Goal: Task Accomplishment & Management: Use online tool/utility

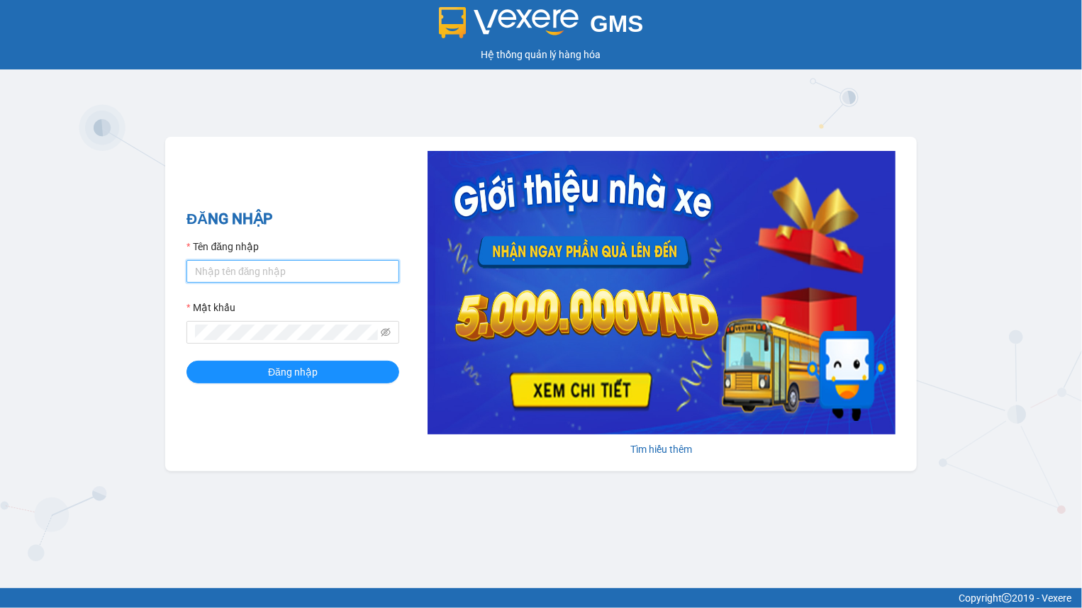
click at [249, 270] on input "Tên đăng nhập" at bounding box center [292, 271] width 213 height 23
drag, startPoint x: 249, startPoint y: 270, endPoint x: 256, endPoint y: 279, distance: 11.1
click at [249, 270] on input "Tên đăng nhập" at bounding box center [292, 271] width 213 height 23
type input "hien.phuchai"
click at [186, 361] on button "Đăng nhập" at bounding box center [292, 372] width 213 height 23
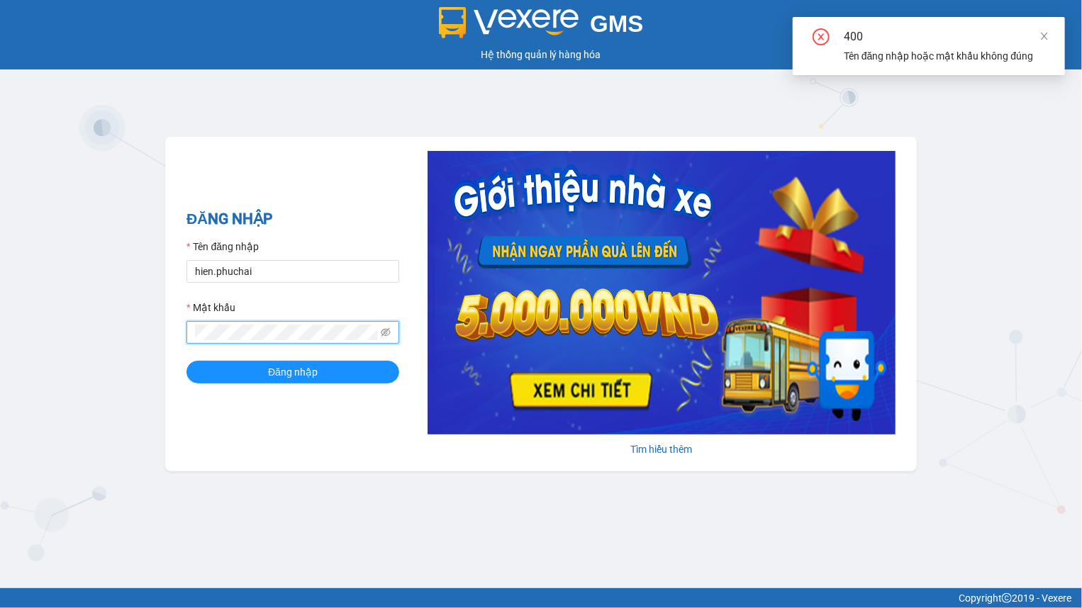
click at [186, 361] on button "Đăng nhập" at bounding box center [292, 372] width 213 height 23
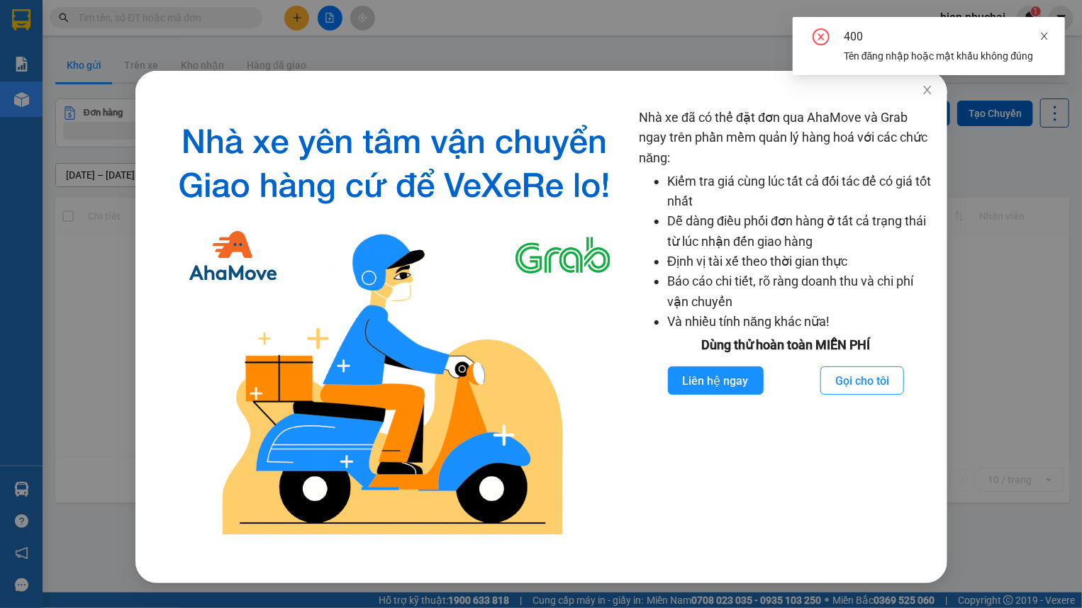
click at [1046, 37] on icon "close" at bounding box center [1044, 36] width 10 height 10
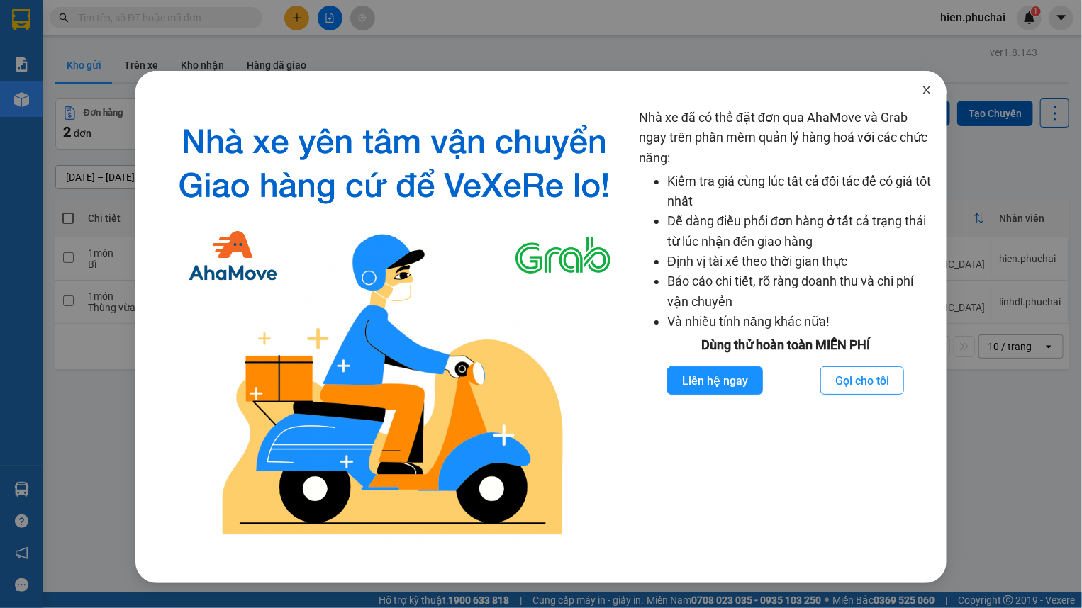
click at [927, 94] on icon "close" at bounding box center [926, 89] width 11 height 11
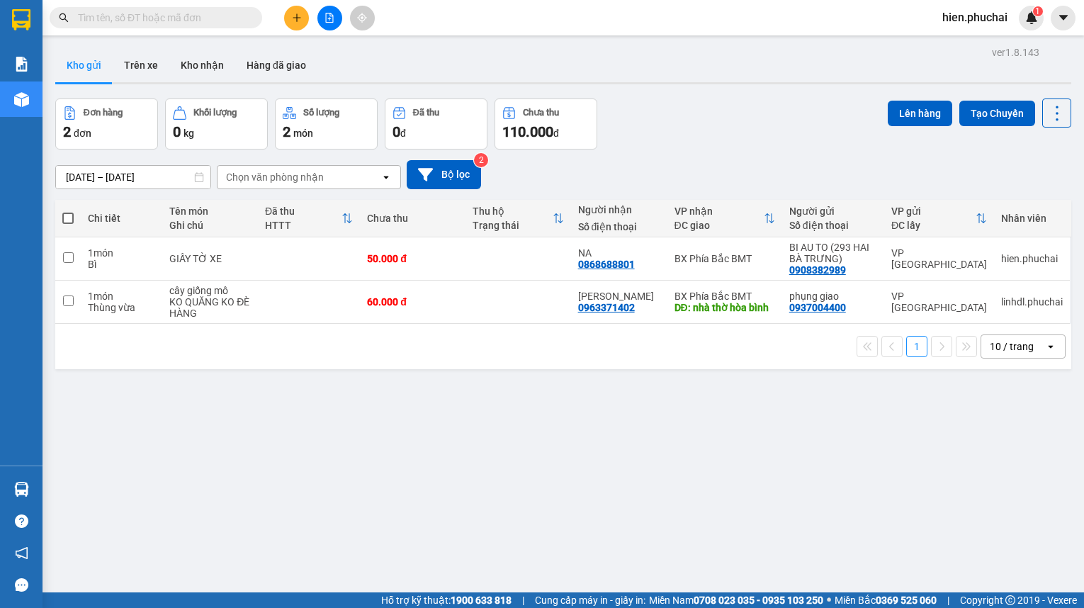
click at [644, 160] on div "09/09/2025 – 11/09/2025 Press the down arrow key to interact with the calendar …" at bounding box center [563, 174] width 1016 height 29
click at [434, 48] on div "Kho gửi Trên xe Kho nhận Hàng đã giao" at bounding box center [563, 67] width 1016 height 38
click at [305, 23] on button at bounding box center [296, 18] width 25 height 25
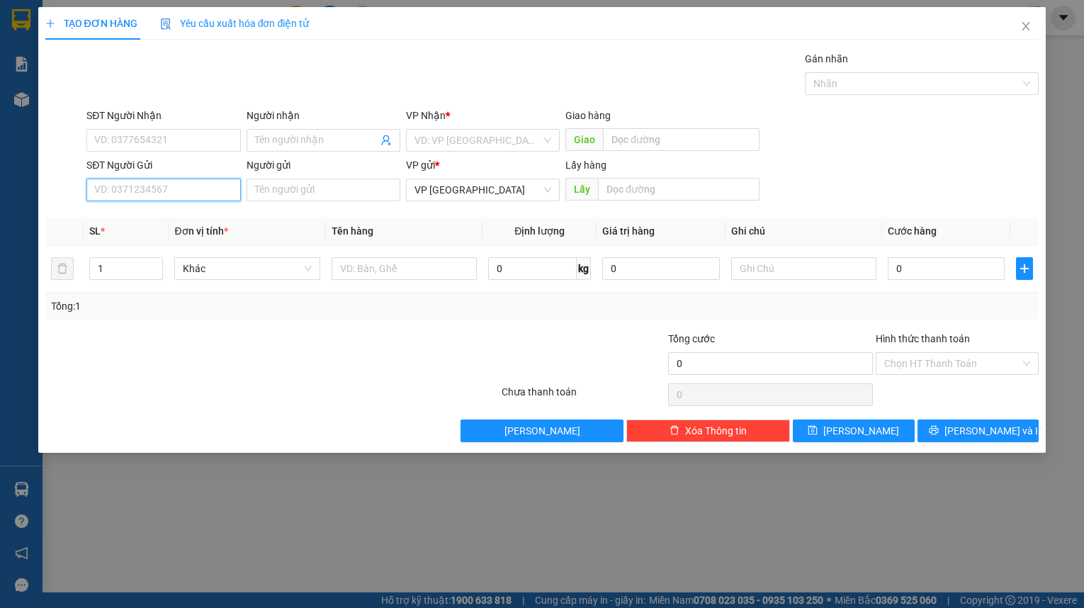
click at [122, 179] on input "SĐT Người Gửi" at bounding box center [163, 190] width 154 height 23
paste input "0915975961"
type input "0915975961"
click at [652, 191] on input "text" at bounding box center [679, 189] width 162 height 23
type input "k"
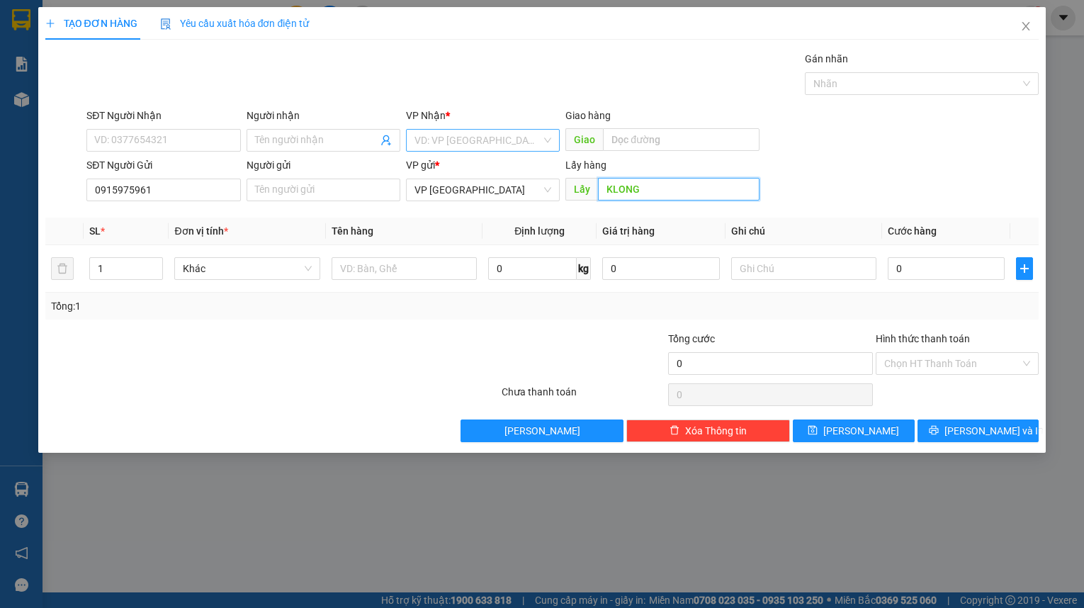
type input "KLONG"
click at [532, 139] on input "search" at bounding box center [478, 140] width 127 height 21
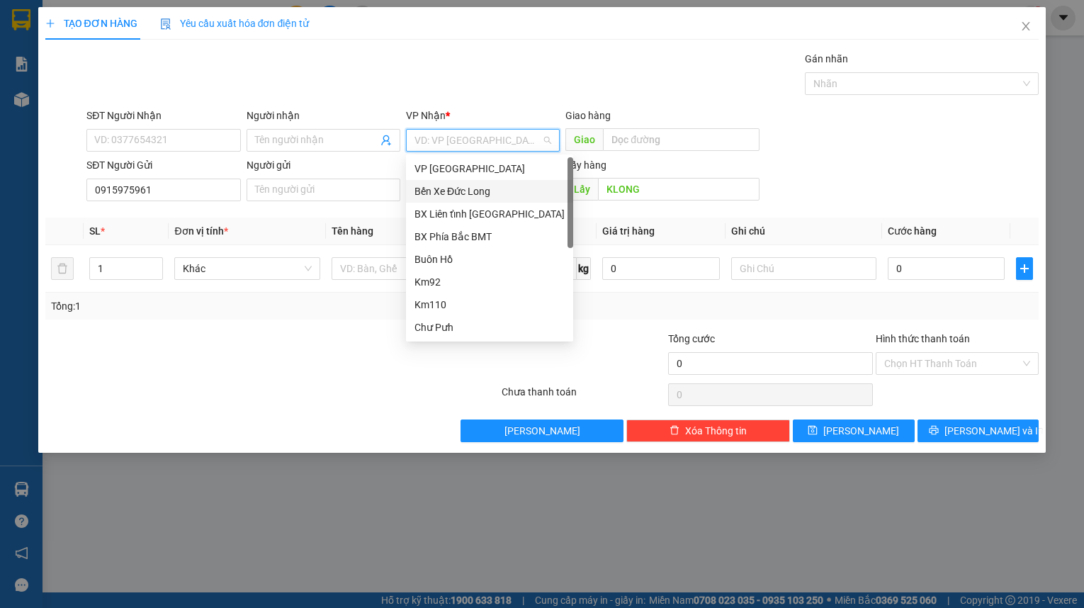
click at [477, 191] on div "Bến Xe Đức Long" at bounding box center [490, 192] width 150 height 16
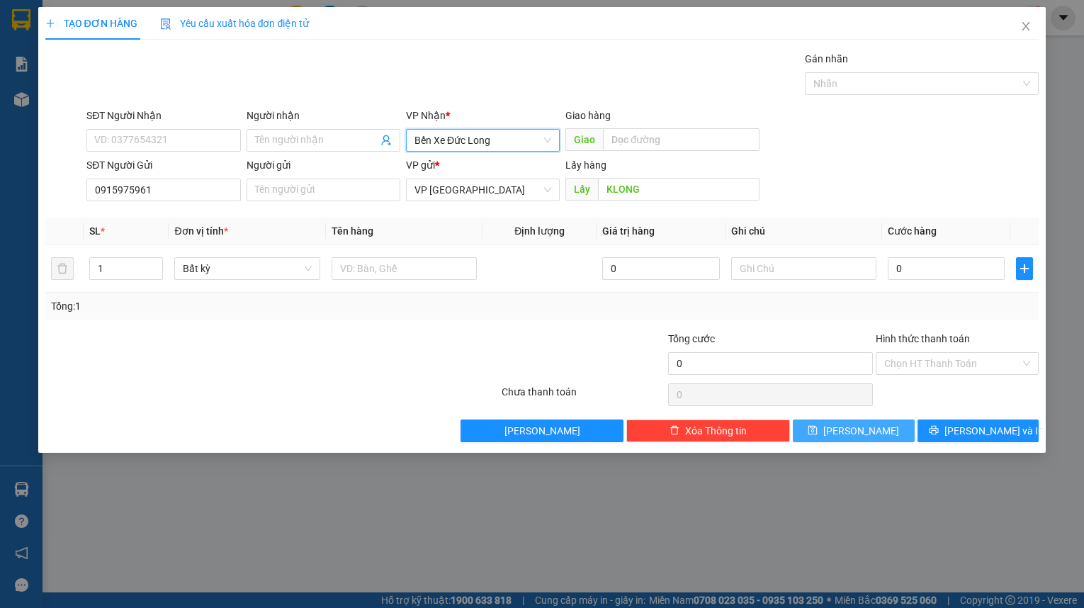
click at [856, 432] on span "[PERSON_NAME]" at bounding box center [862, 431] width 76 height 16
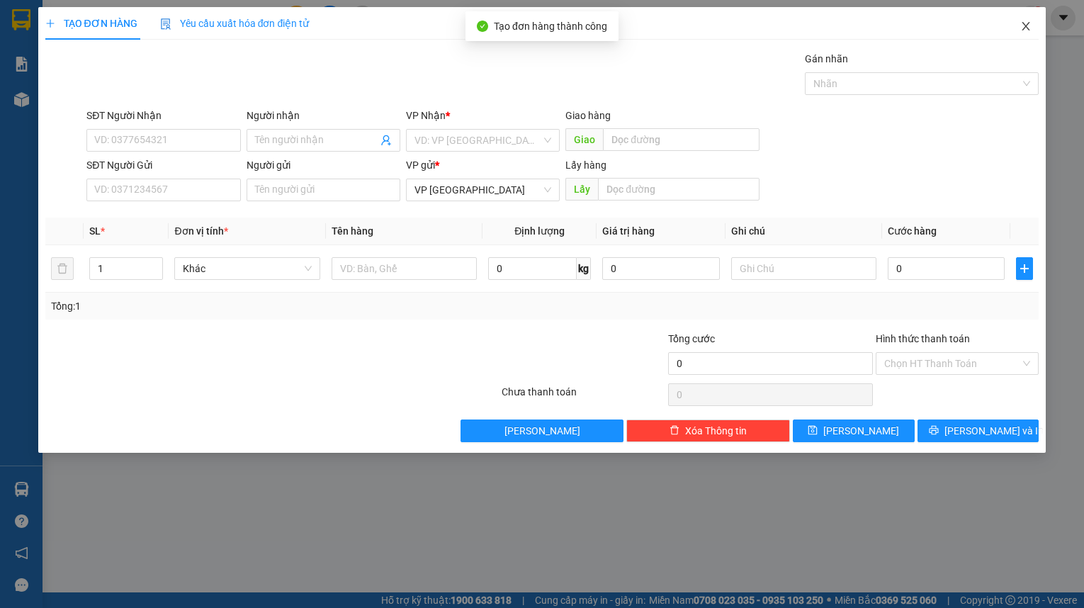
click at [1028, 25] on icon "close" at bounding box center [1027, 26] width 8 height 9
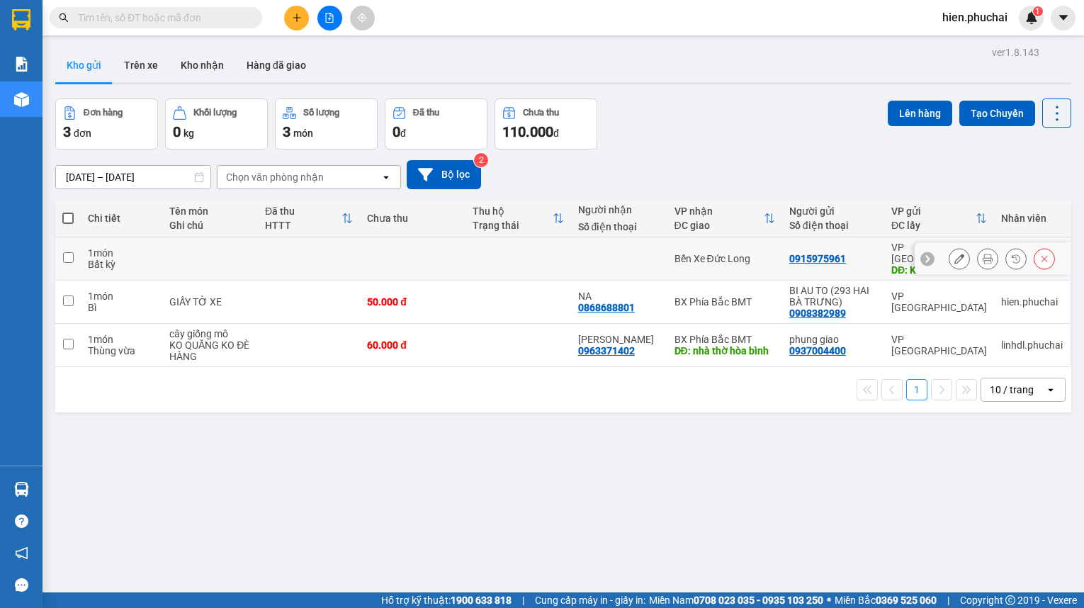
click at [546, 241] on td at bounding box center [519, 258] width 106 height 43
checkbox input "true"
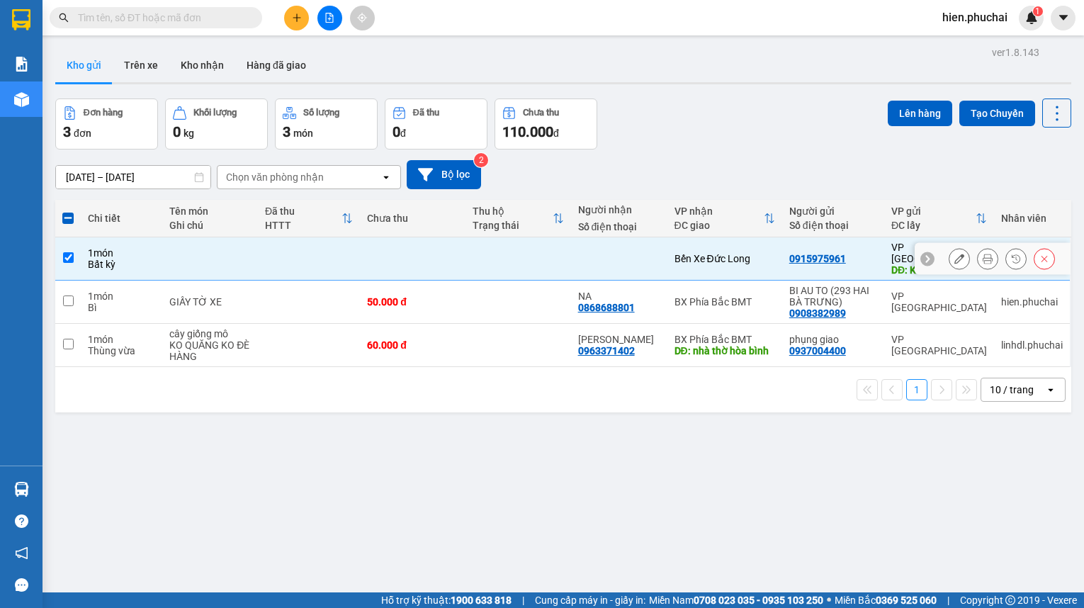
click at [950, 247] on button at bounding box center [960, 259] width 20 height 25
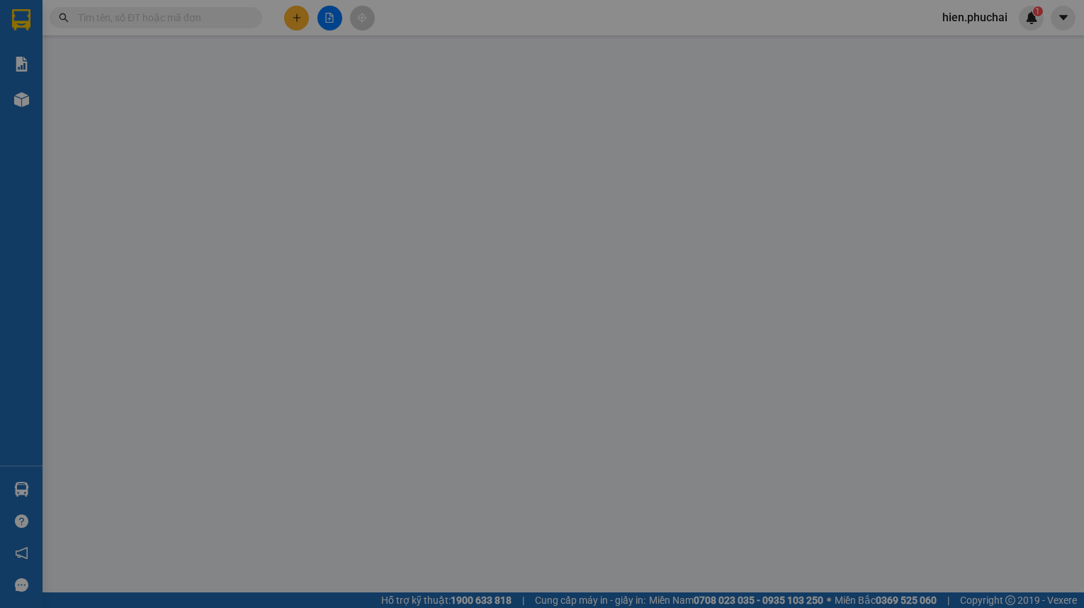
type input "0915975961"
type input "KLONG"
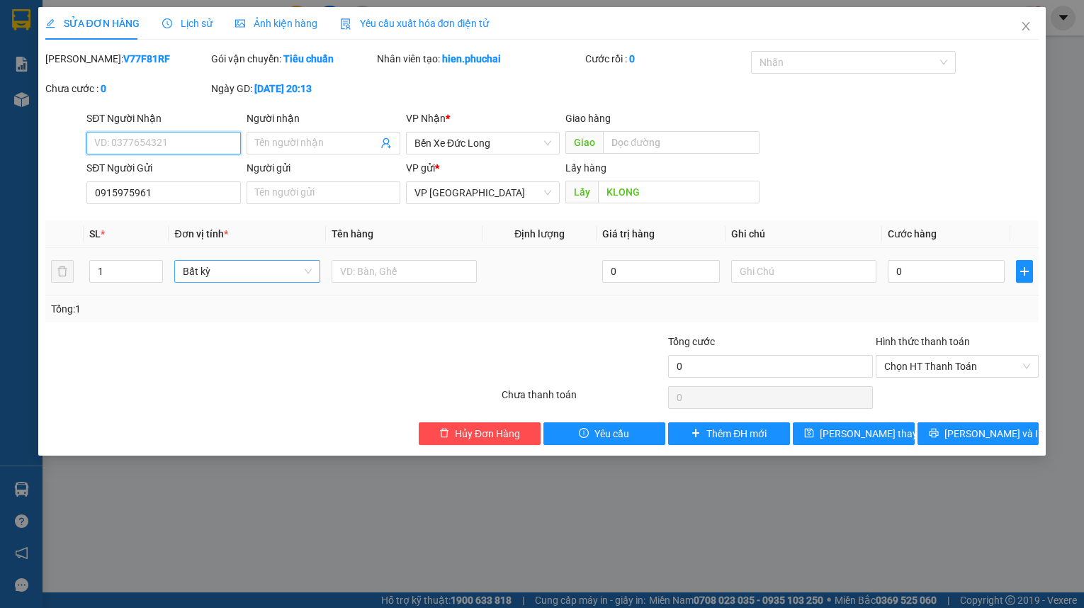
click at [274, 274] on span "Bất kỳ" at bounding box center [247, 271] width 128 height 21
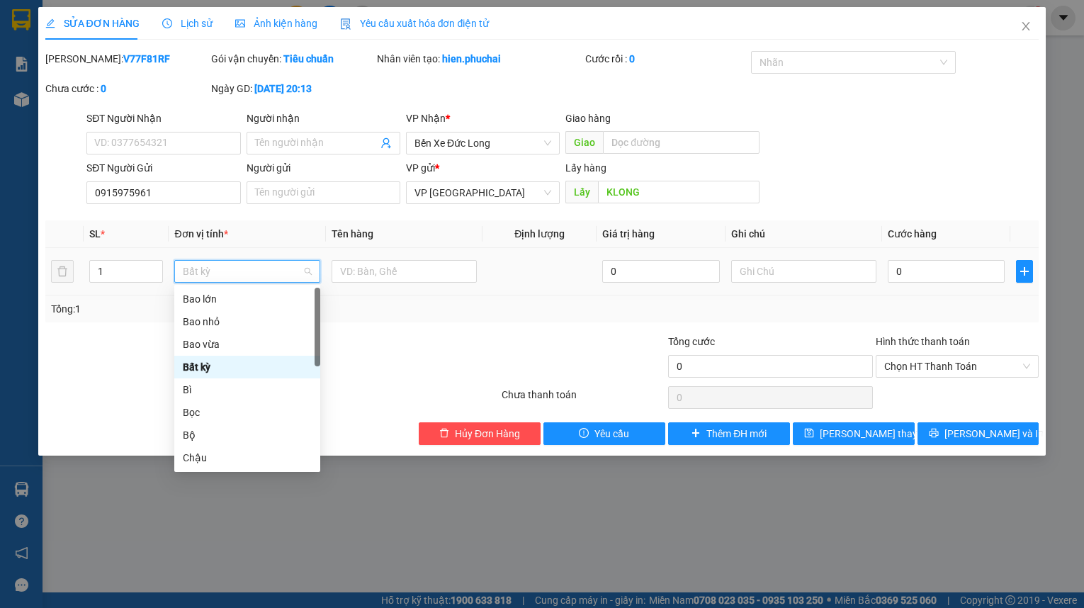
type input "B"
click at [246, 342] on div "Bao vừa" at bounding box center [247, 345] width 129 height 16
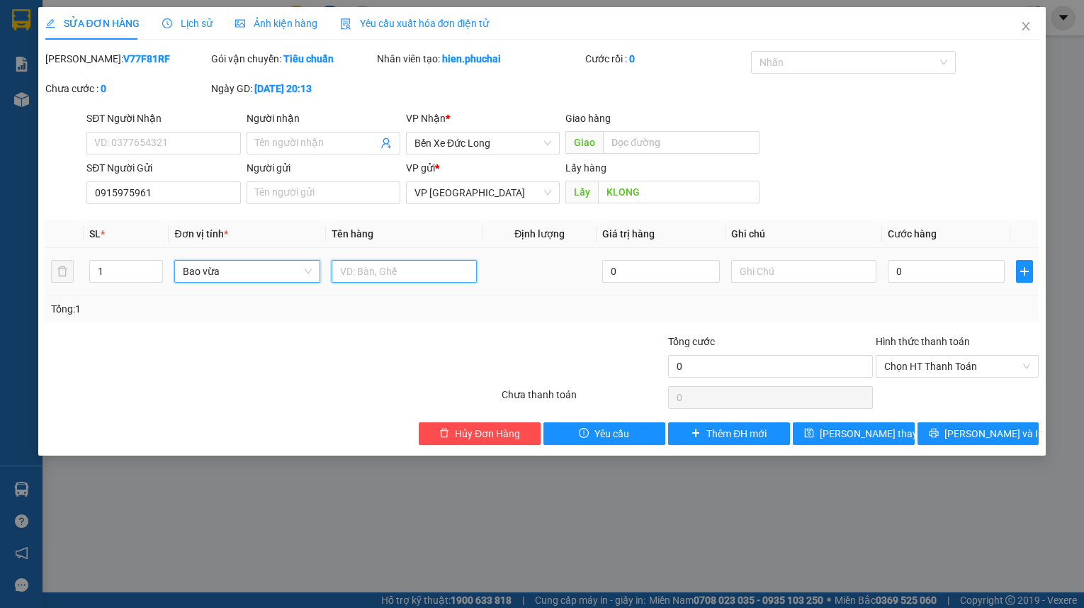
click at [389, 267] on input "text" at bounding box center [404, 271] width 145 height 23
click at [304, 268] on span "Bao vừa" at bounding box center [247, 271] width 128 height 21
type input "M"
click at [223, 308] on div "[PERSON_NAME]" at bounding box center [247, 299] width 146 height 23
drag, startPoint x: 381, startPoint y: 273, endPoint x: 490, endPoint y: 288, distance: 110.2
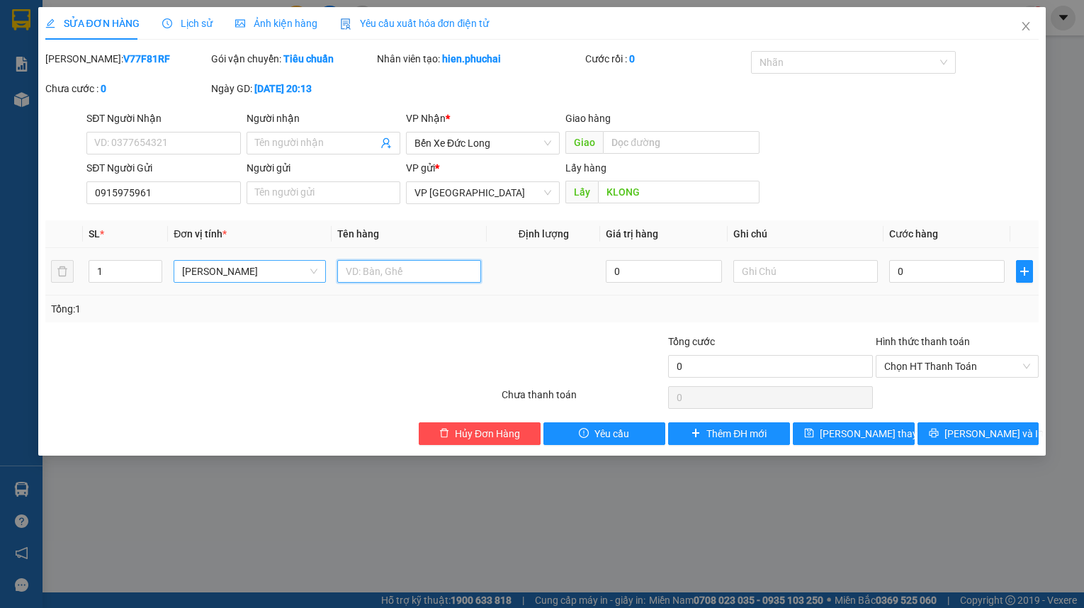
click at [382, 274] on input "text" at bounding box center [409, 271] width 145 height 23
type input "1B CỦ"
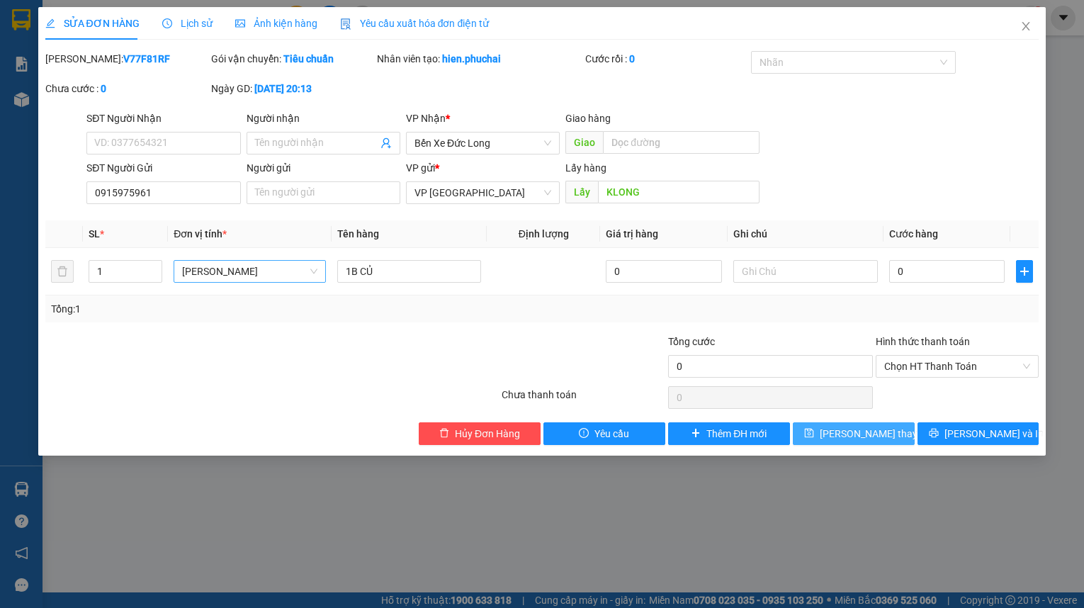
click at [859, 432] on span "[PERSON_NAME] thay đổi" at bounding box center [876, 434] width 113 height 16
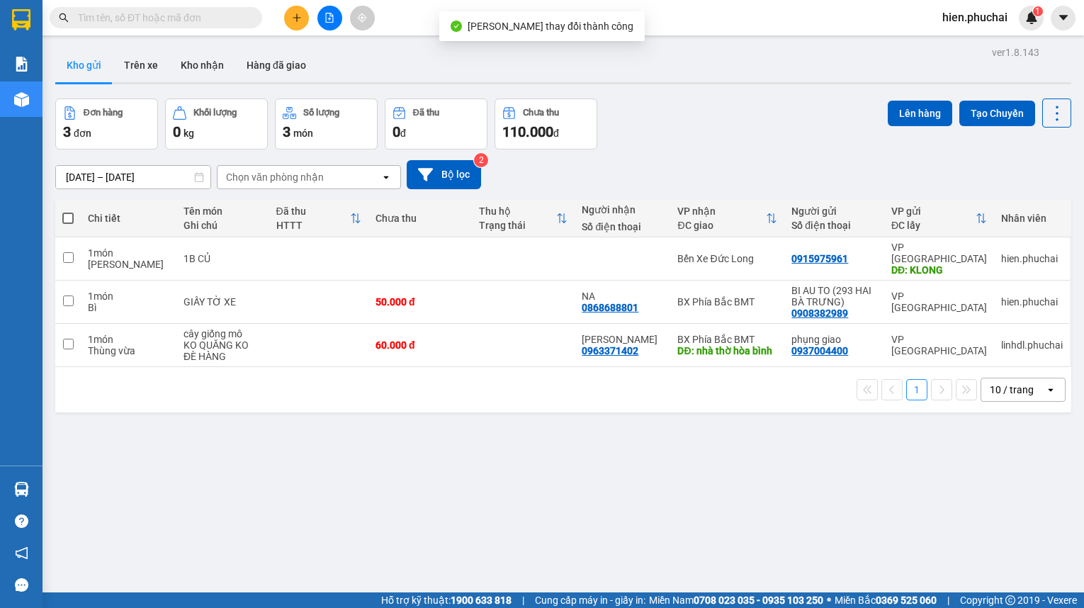
click at [804, 183] on div "[DATE] – [DATE] Press the down arrow key to interact with the calendar and sele…" at bounding box center [563, 174] width 1016 height 29
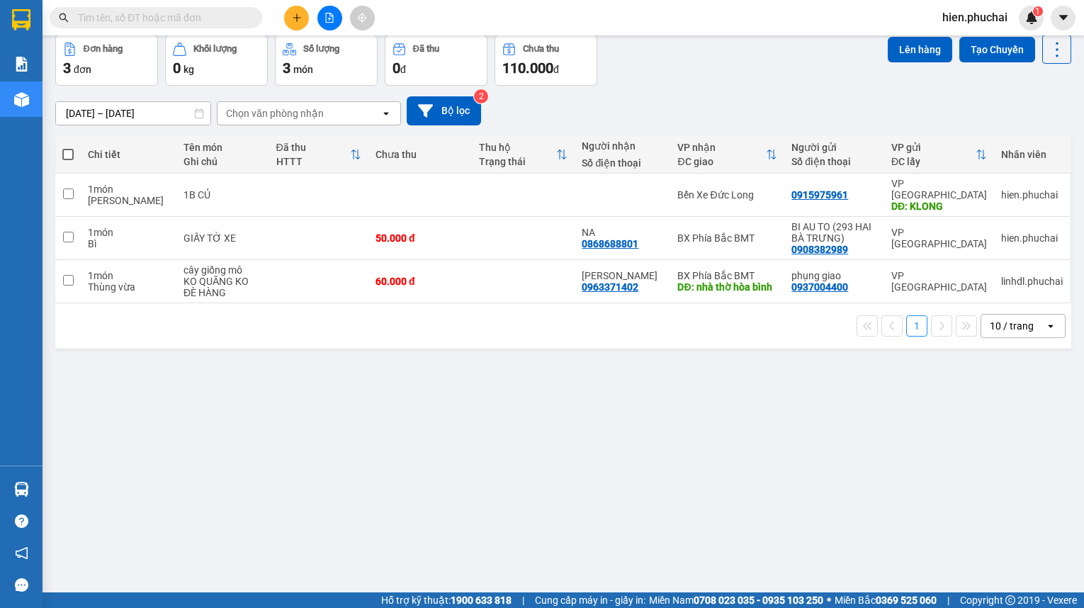
scroll to position [65, 0]
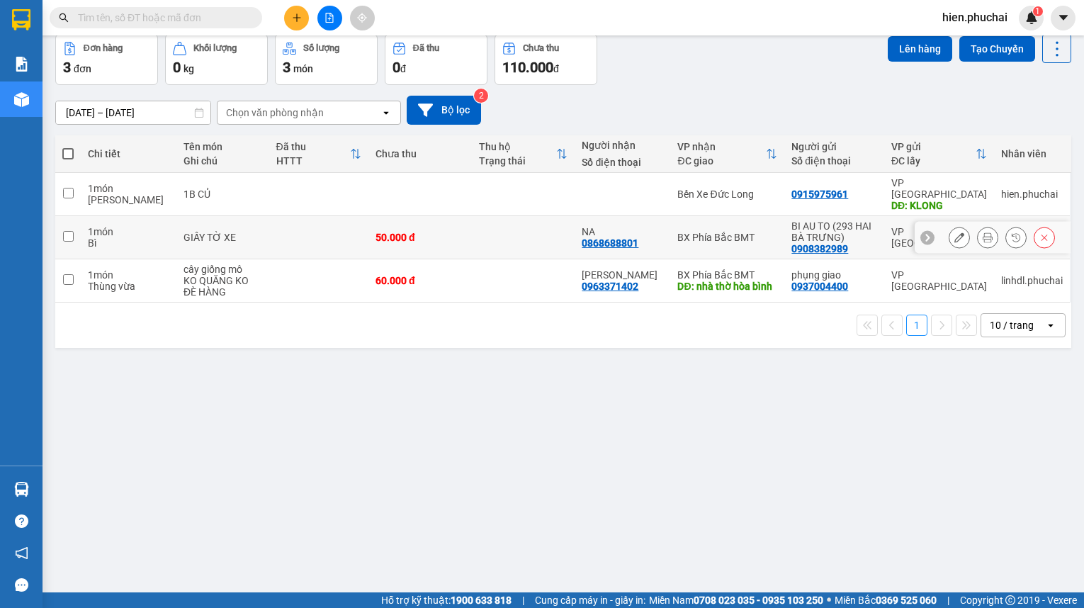
click at [548, 227] on td at bounding box center [523, 237] width 103 height 43
checkbox input "true"
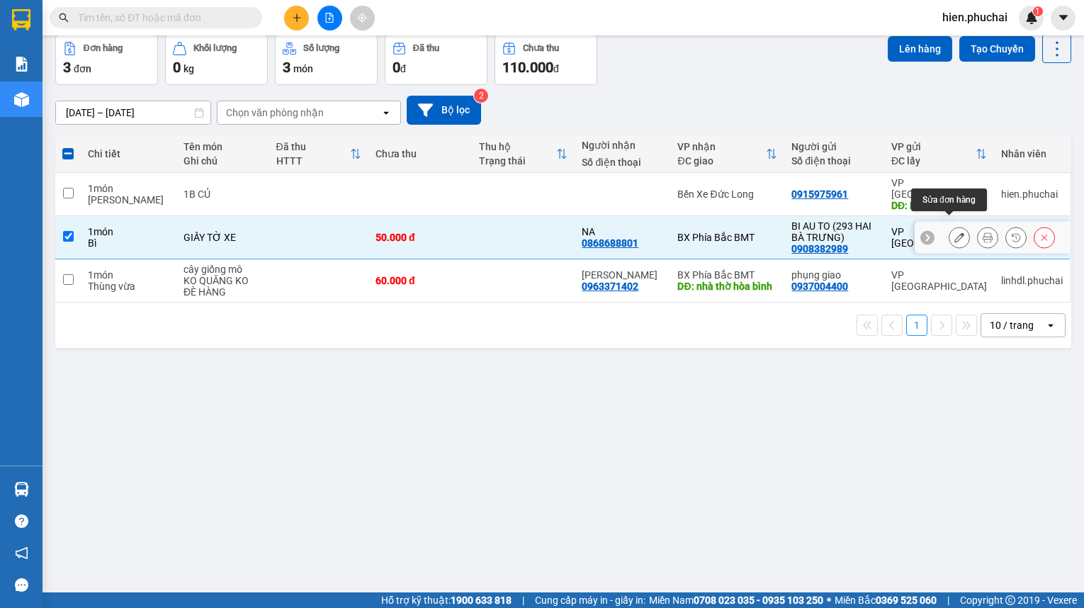
click at [978, 225] on button at bounding box center [988, 237] width 20 height 25
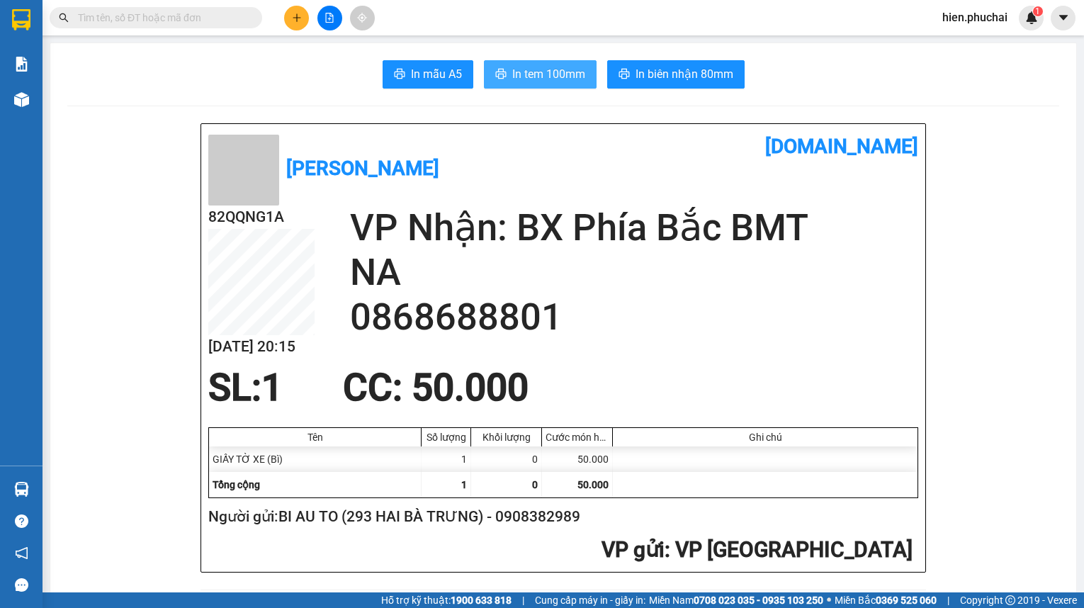
click at [552, 72] on span "In tem 100mm" at bounding box center [548, 74] width 73 height 18
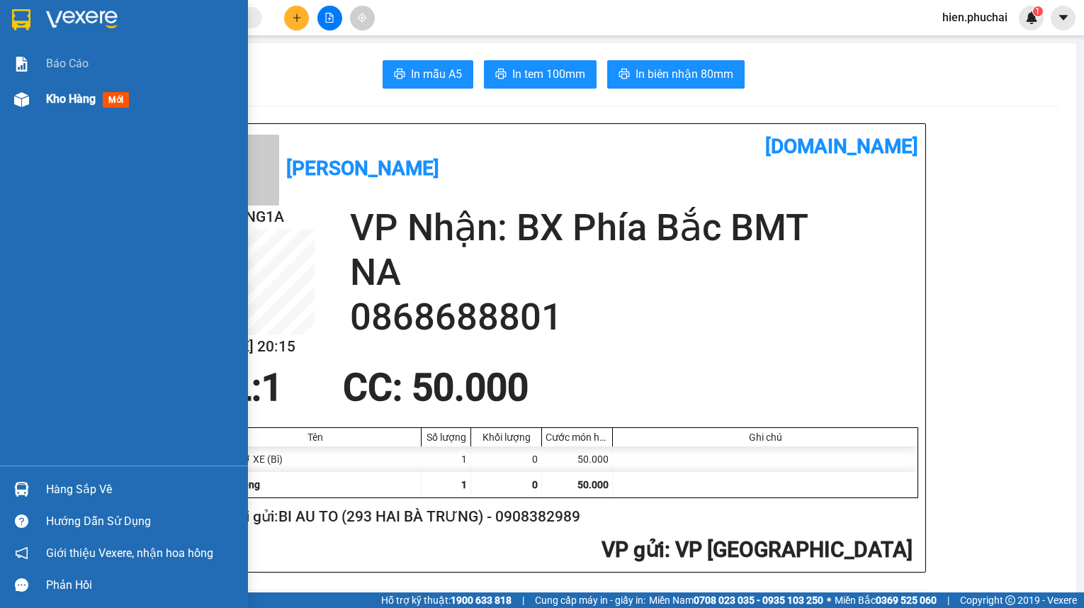
drag, startPoint x: 27, startPoint y: 108, endPoint x: 49, endPoint y: 92, distance: 26.9
click at [28, 108] on div at bounding box center [21, 99] width 25 height 25
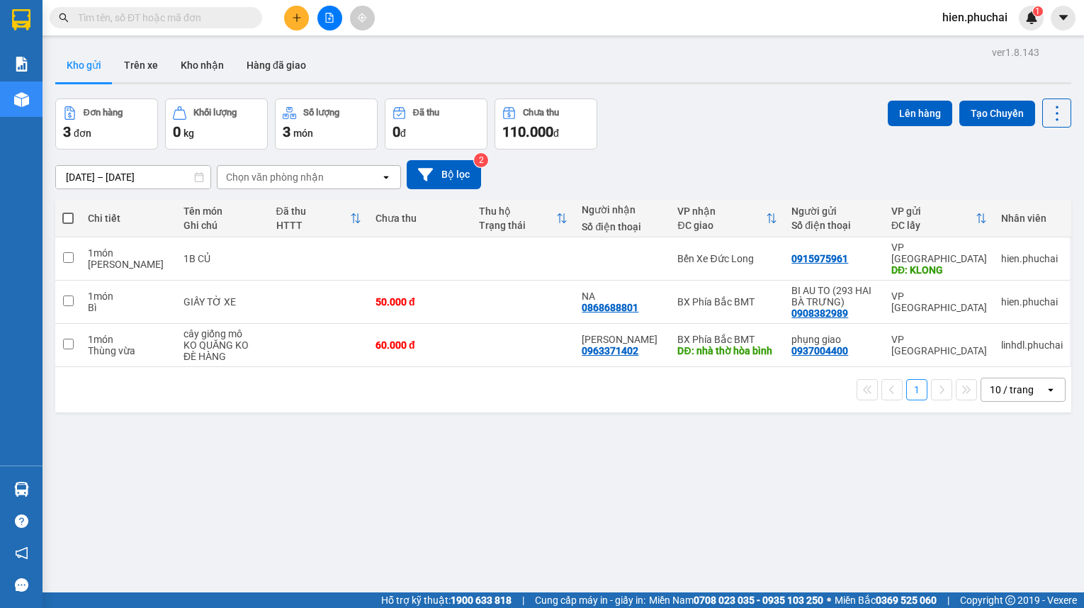
click at [1004, 23] on span "hien.phuchai" at bounding box center [975, 18] width 88 height 18
click at [960, 47] on span "Đăng xuất" at bounding box center [983, 44] width 60 height 16
